Goal: Task Accomplishment & Management: Use online tool/utility

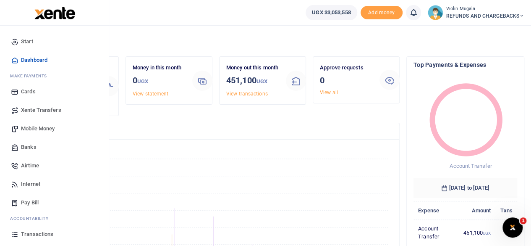
click at [40, 109] on span "Xente Transfers" at bounding box center [41, 110] width 40 height 8
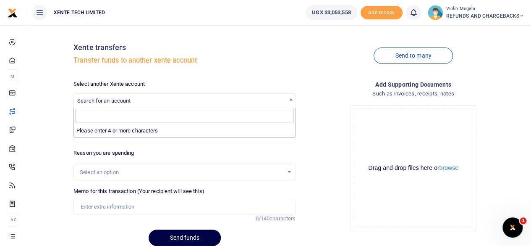
click at [200, 102] on span "Search for an account" at bounding box center [184, 100] width 221 height 13
click at [86, 115] on input "Search" at bounding box center [185, 116] width 218 height 13
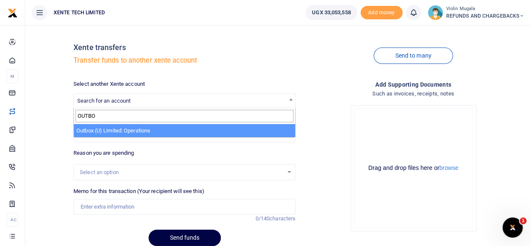
type input "OUTBO"
select select "3105"
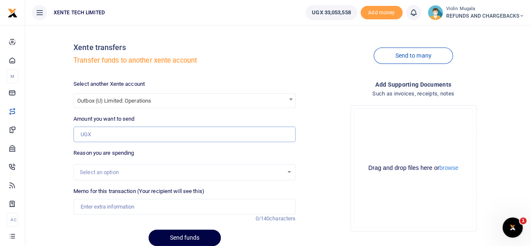
click at [88, 134] on input "Amount you want to send" at bounding box center [185, 134] width 222 height 16
click at [99, 133] on input "Amount you want to send" at bounding box center [185, 134] width 222 height 16
click at [98, 136] on input "Amount you want to send" at bounding box center [185, 134] width 222 height 16
paste input "360,000"
type input "360,000"
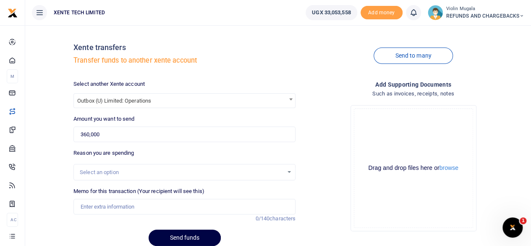
click at [116, 171] on div "Select an option" at bounding box center [182, 172] width 204 height 8
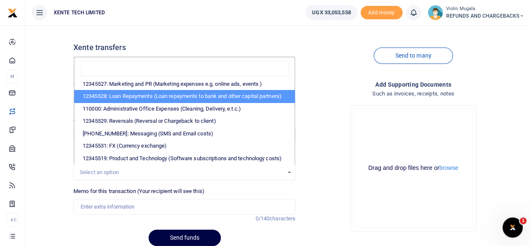
scroll to position [159, 0]
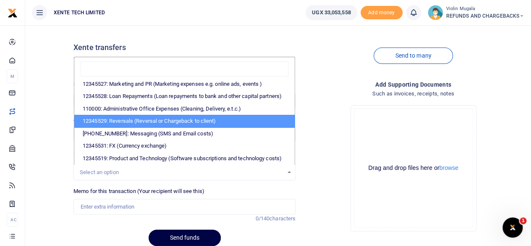
click at [174, 115] on li "12345529: Reversals (Reversal or Chargeback to client)" at bounding box center [184, 121] width 221 height 13
select select "56"
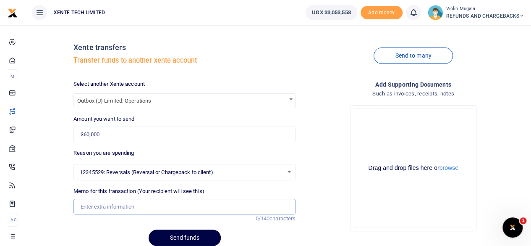
click at [100, 209] on input "Memo for this transaction (Your recipient will see this)" at bounding box center [185, 207] width 222 height 16
type input "u"
type input "Funds sent to wrong number"
click at [381, 131] on div "Drag and drop files here or browse Powered by Uppy" at bounding box center [413, 167] width 119 height 119
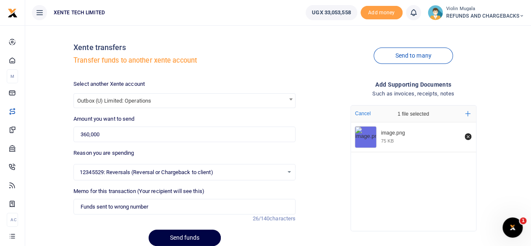
click at [365, 172] on div "image.png 75 KB" at bounding box center [413, 174] width 125 height 104
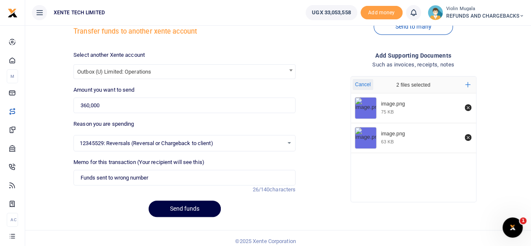
scroll to position [34, 0]
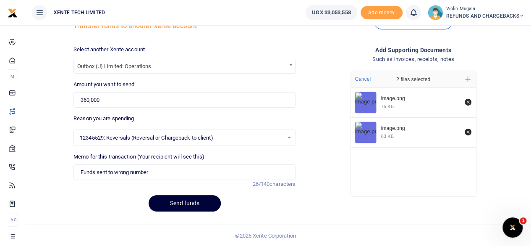
click at [186, 205] on button "Send funds" at bounding box center [185, 203] width 72 height 16
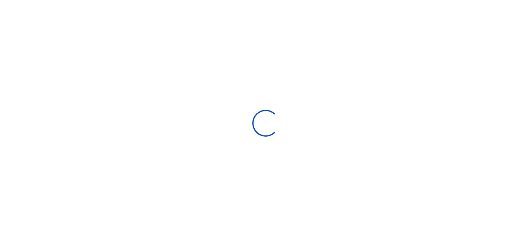
scroll to position [34, 0]
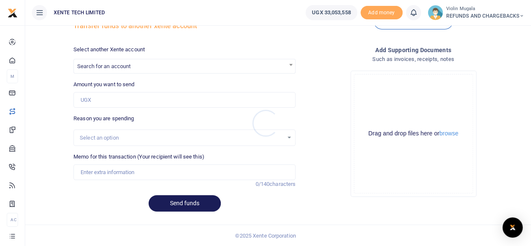
click at [132, 68] on div at bounding box center [265, 123] width 531 height 246
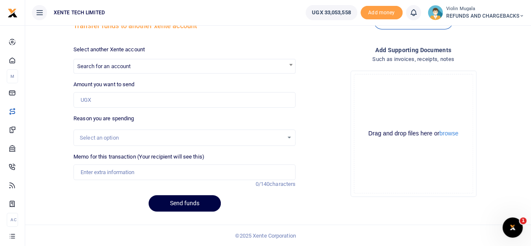
scroll to position [0, 0]
click at [132, 68] on span "Search for an account" at bounding box center [184, 65] width 221 height 13
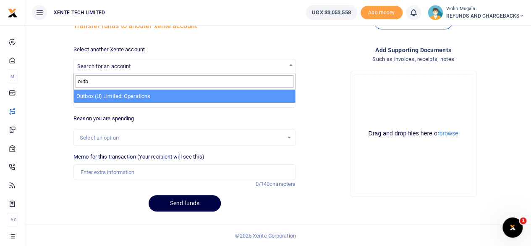
type input "outb"
select select "3105"
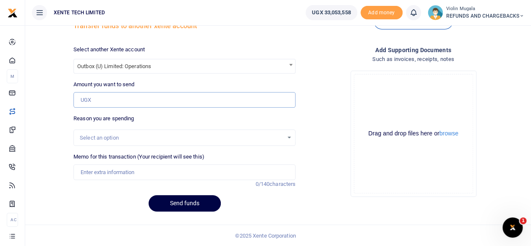
click at [106, 100] on input "Amount you want to send" at bounding box center [185, 100] width 222 height 16
paste input "350,000"
type input "350,000"
click at [82, 142] on div "Select an option" at bounding box center [185, 137] width 222 height 17
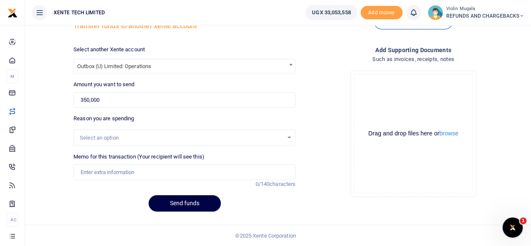
click at [277, 140] on div "Select an option" at bounding box center [182, 138] width 204 height 8
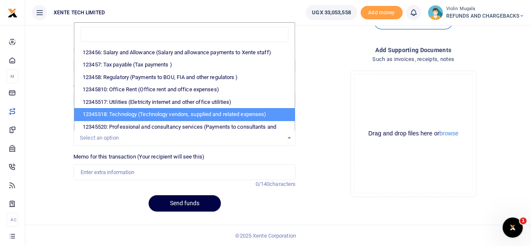
scroll to position [159, 0]
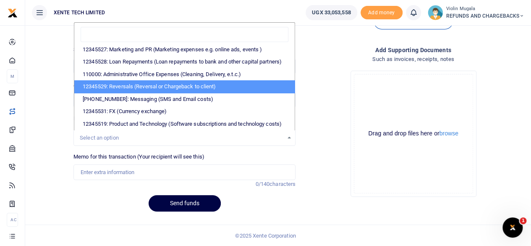
click at [163, 83] on li "12345529: Reversals (Reversal or Chargeback to client)" at bounding box center [184, 86] width 221 height 13
select select "56"
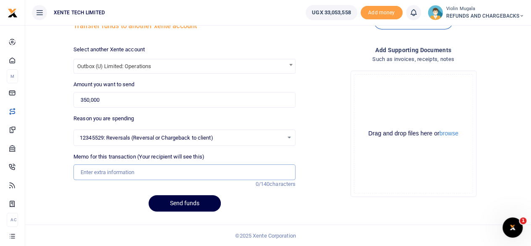
click at [107, 173] on input "Memo for this transaction (Your recipient will see this)" at bounding box center [185, 172] width 222 height 16
type input "Funds sent to a wrong number"
click at [386, 114] on div "Drag and drop files here or browse Powered by Uppy" at bounding box center [413, 133] width 119 height 119
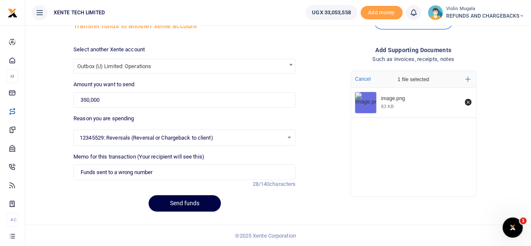
click at [373, 142] on div "image.png 83 KB" at bounding box center [413, 140] width 125 height 104
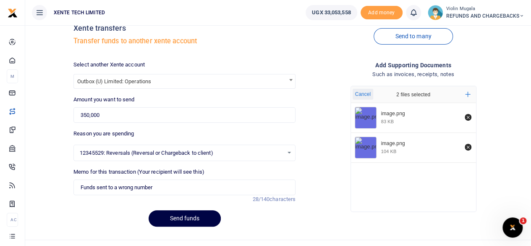
scroll to position [34, 0]
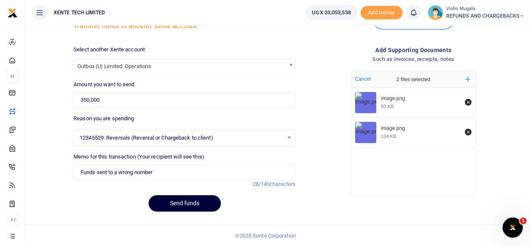
click at [187, 202] on button "Send funds" at bounding box center [185, 203] width 72 height 16
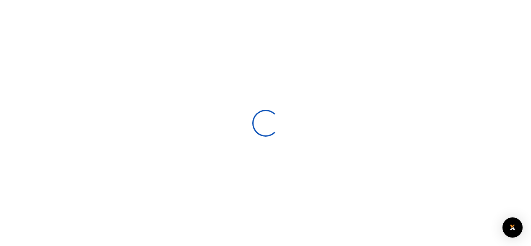
select select
